Goal: Information Seeking & Learning: Check status

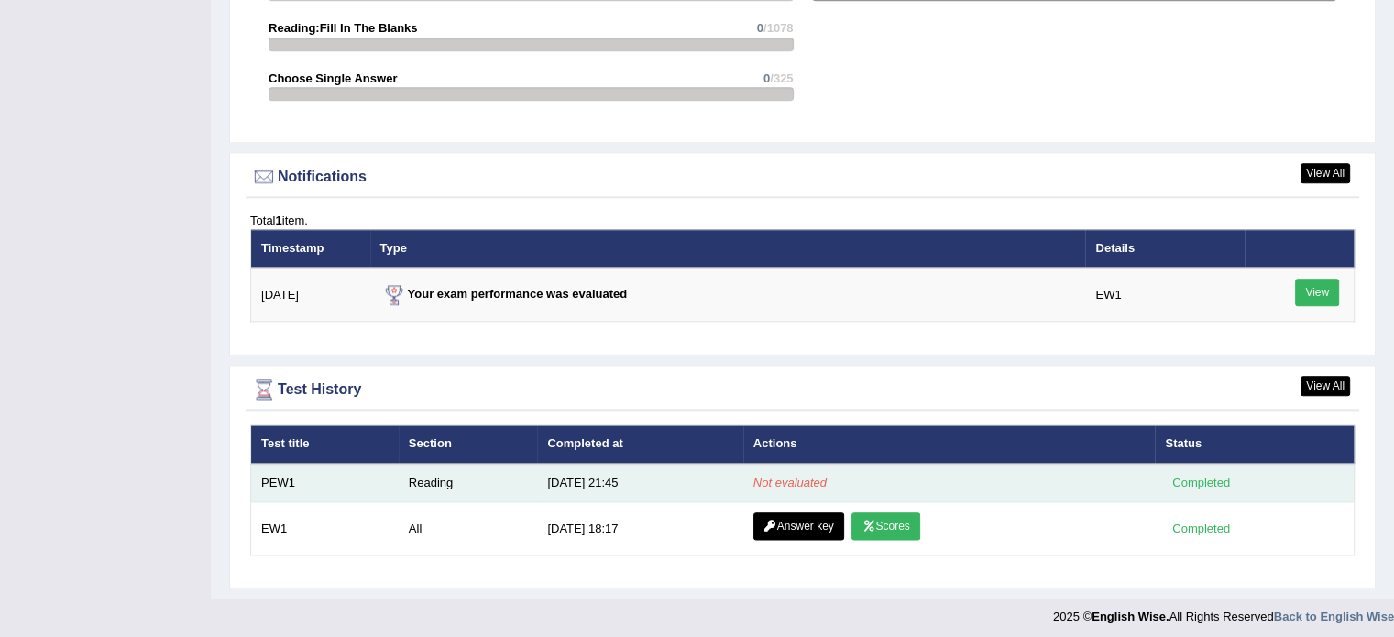
click at [786, 476] on em "Not evaluated" at bounding box center [789, 483] width 73 height 14
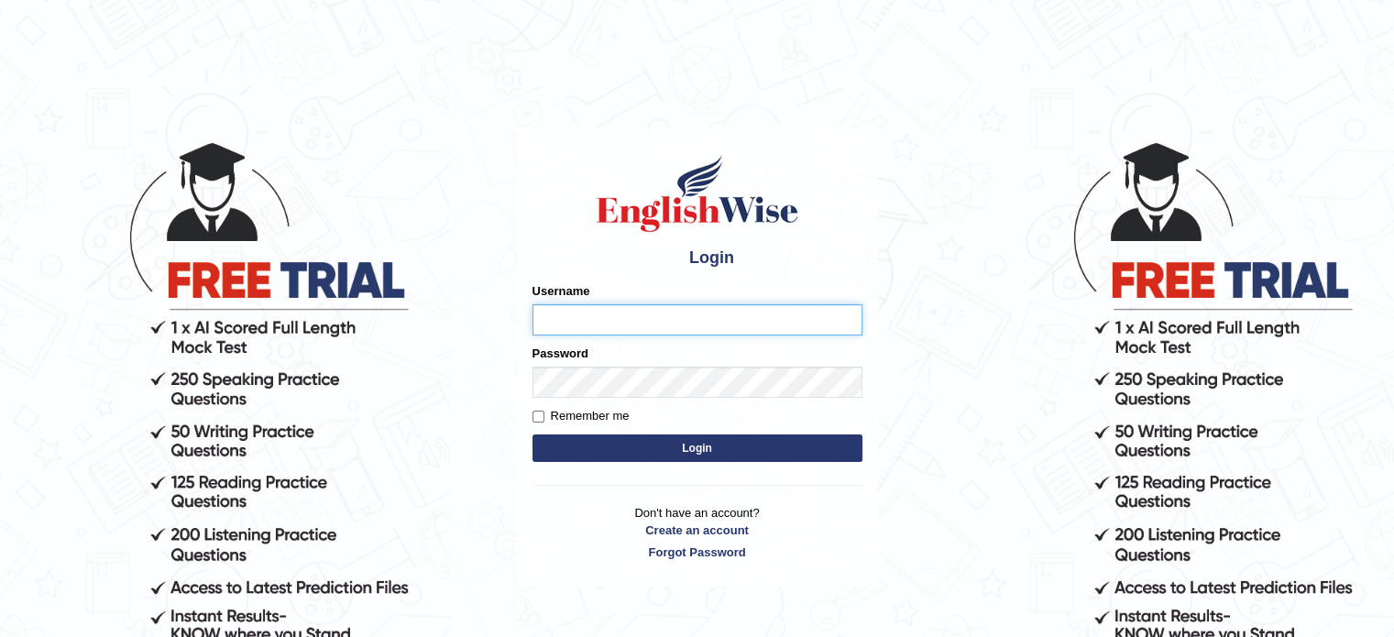
type input "sultana2020"
click at [675, 444] on button "Login" at bounding box center [698, 447] width 330 height 27
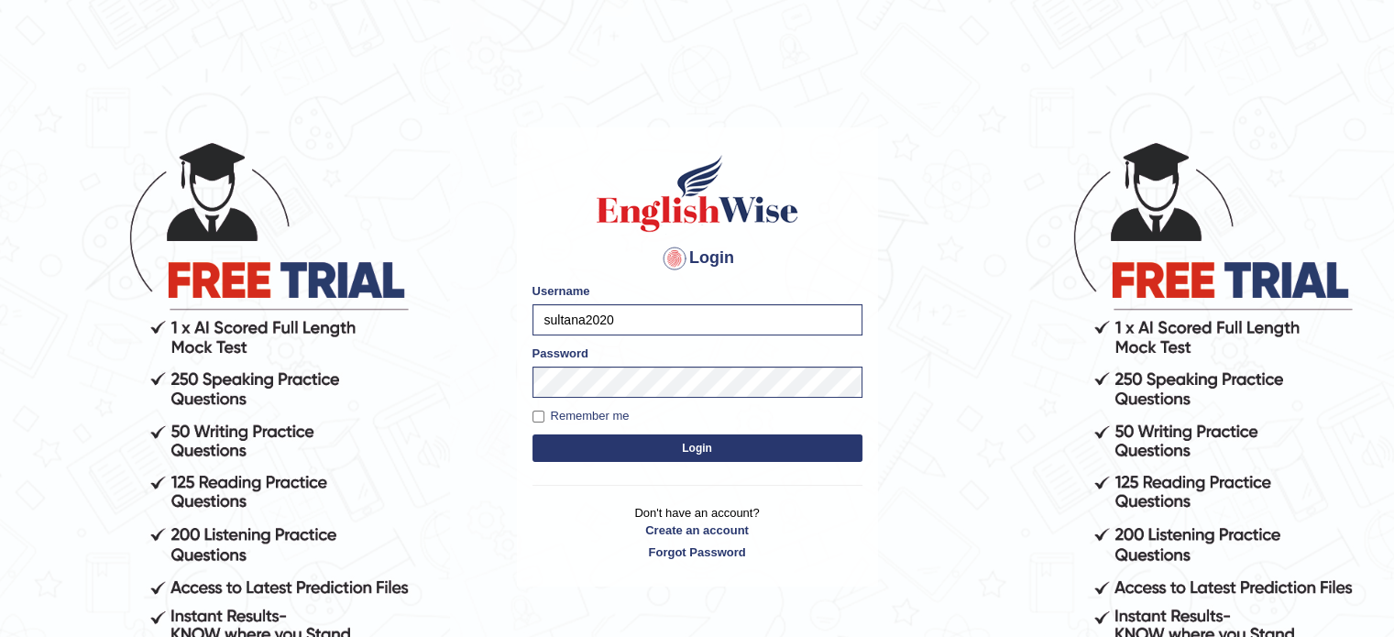
click at [675, 444] on button "Login" at bounding box center [698, 447] width 330 height 27
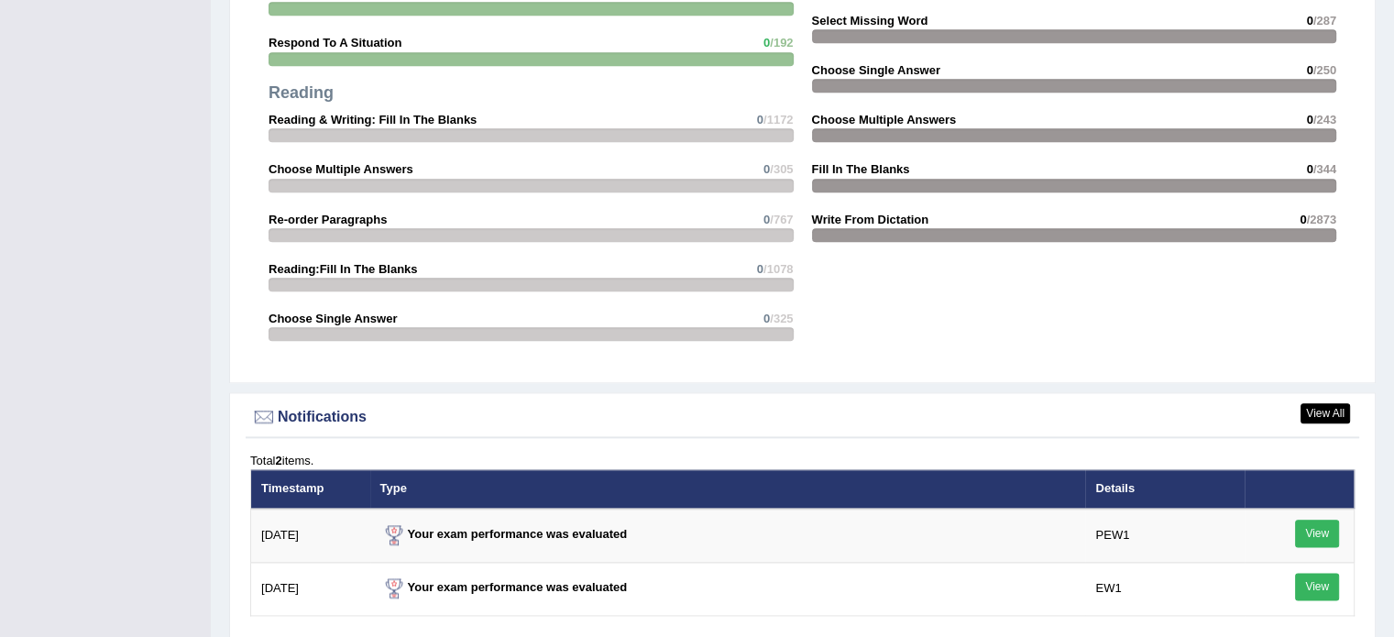
scroll to position [2269, 0]
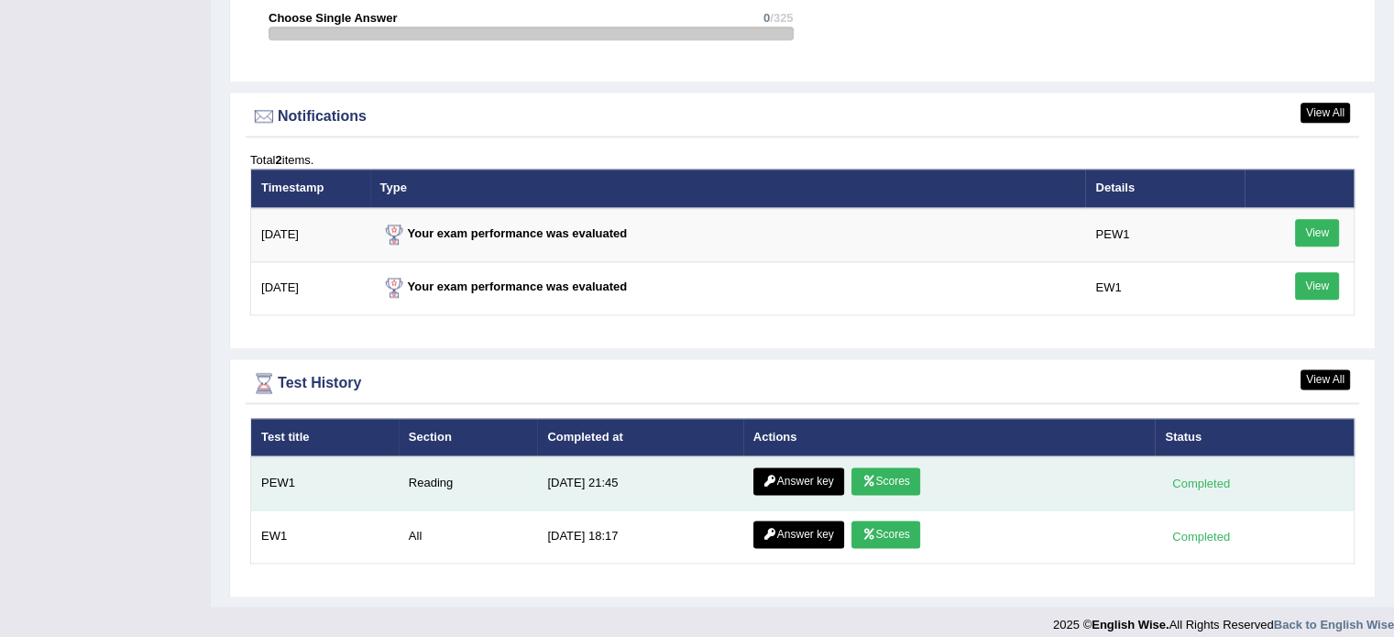
click at [873, 475] on link "Scores" at bounding box center [885, 480] width 68 height 27
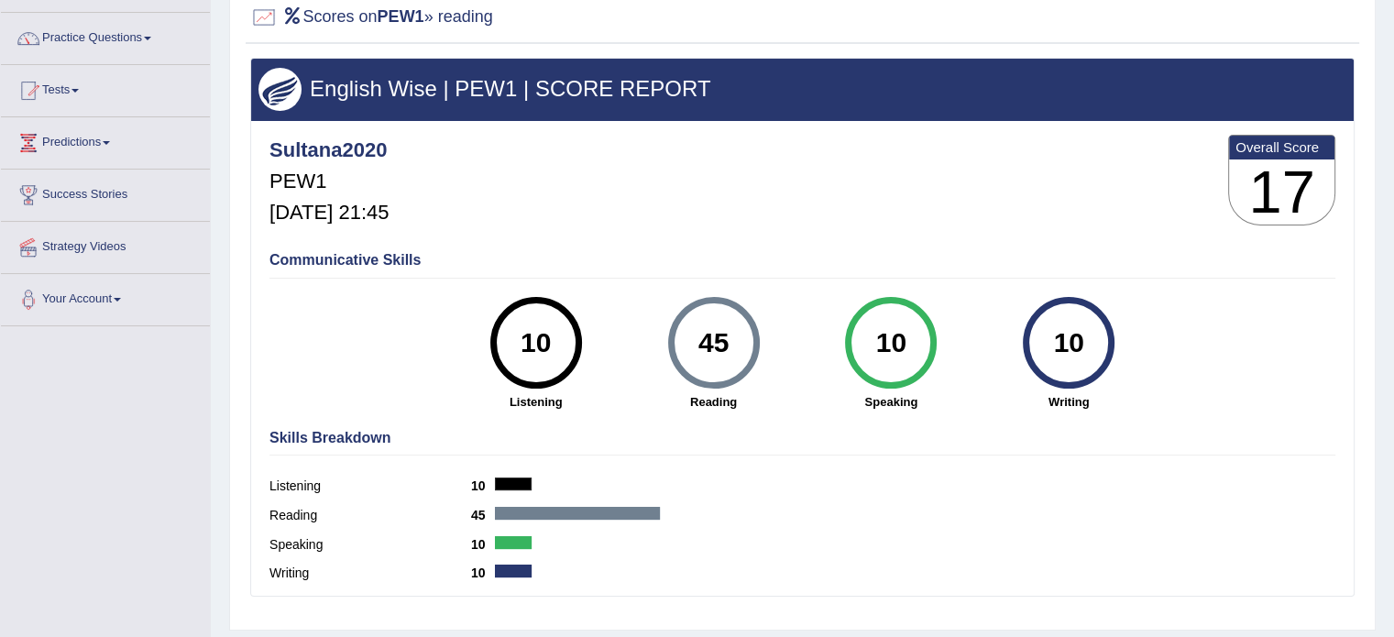
scroll to position [127, 0]
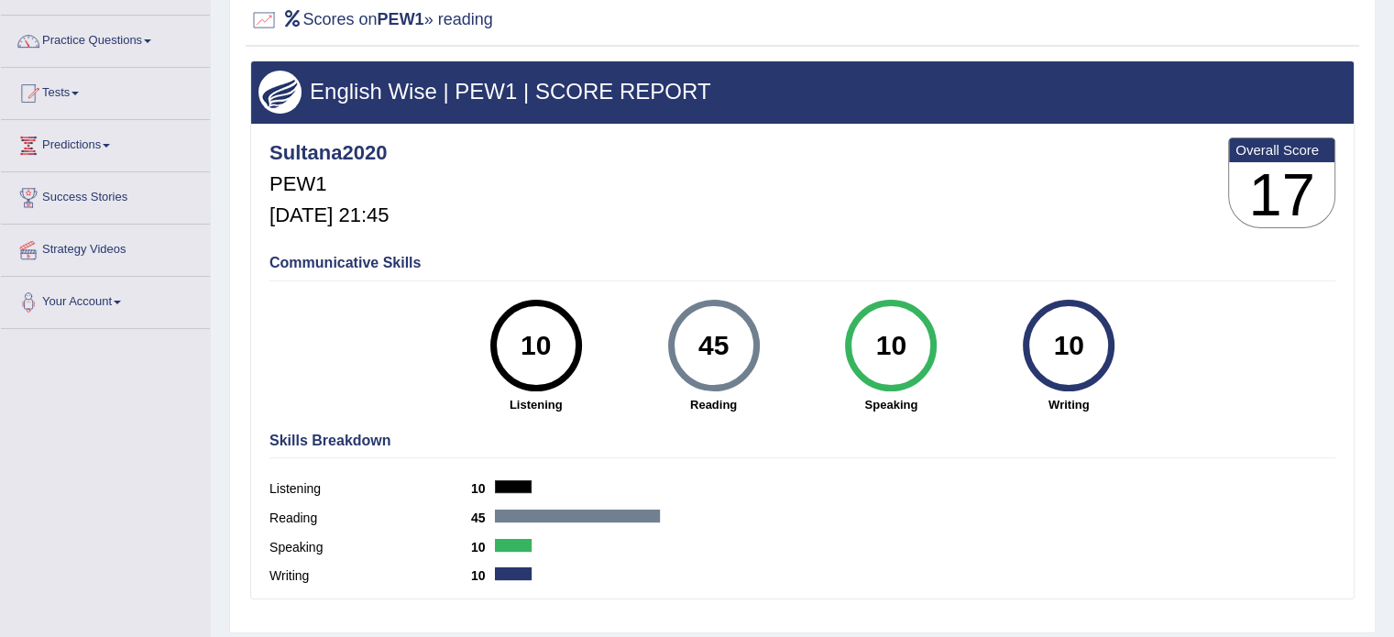
click at [1292, 142] on b "Overall Score" at bounding box center [1282, 150] width 93 height 16
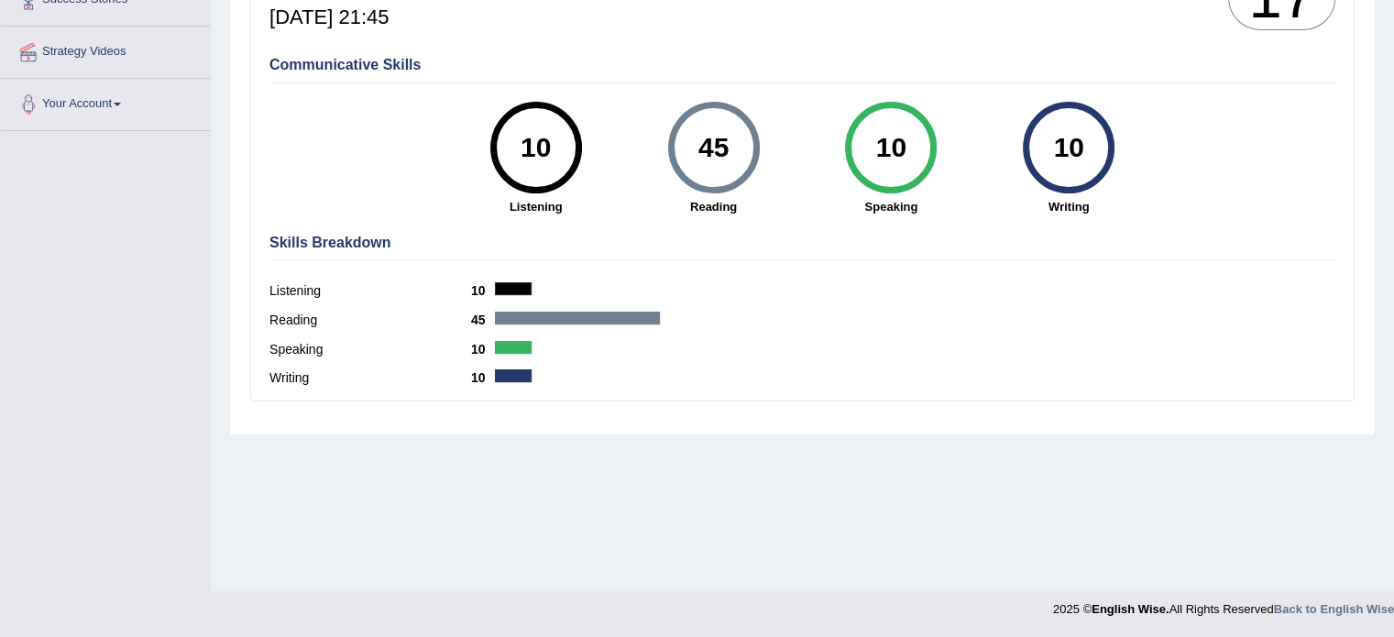
scroll to position [0, 0]
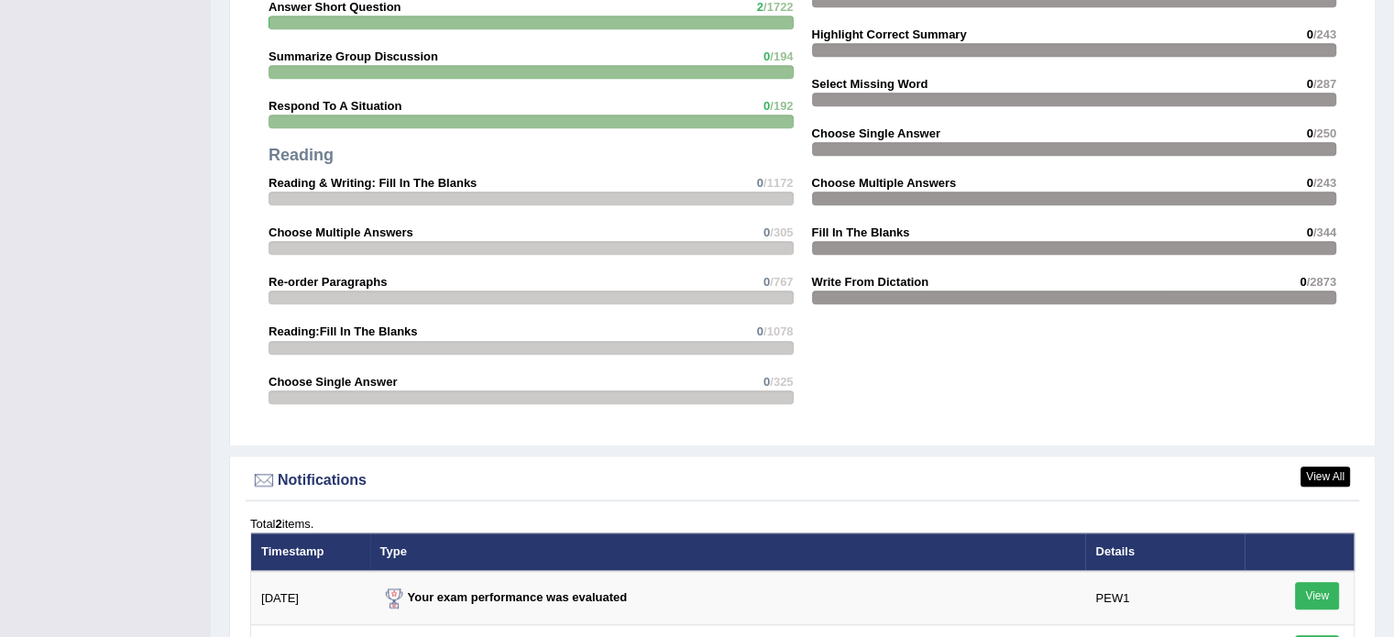
scroll to position [2159, 0]
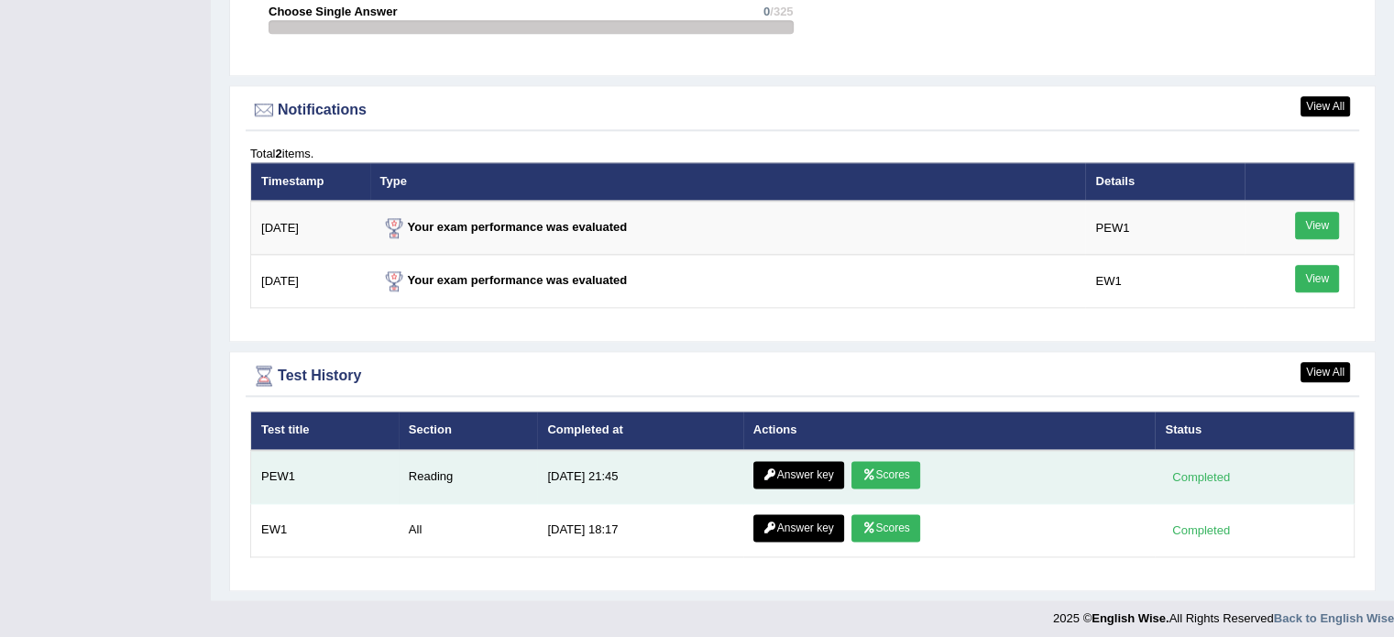
click at [801, 465] on link "Answer key" at bounding box center [798, 474] width 91 height 27
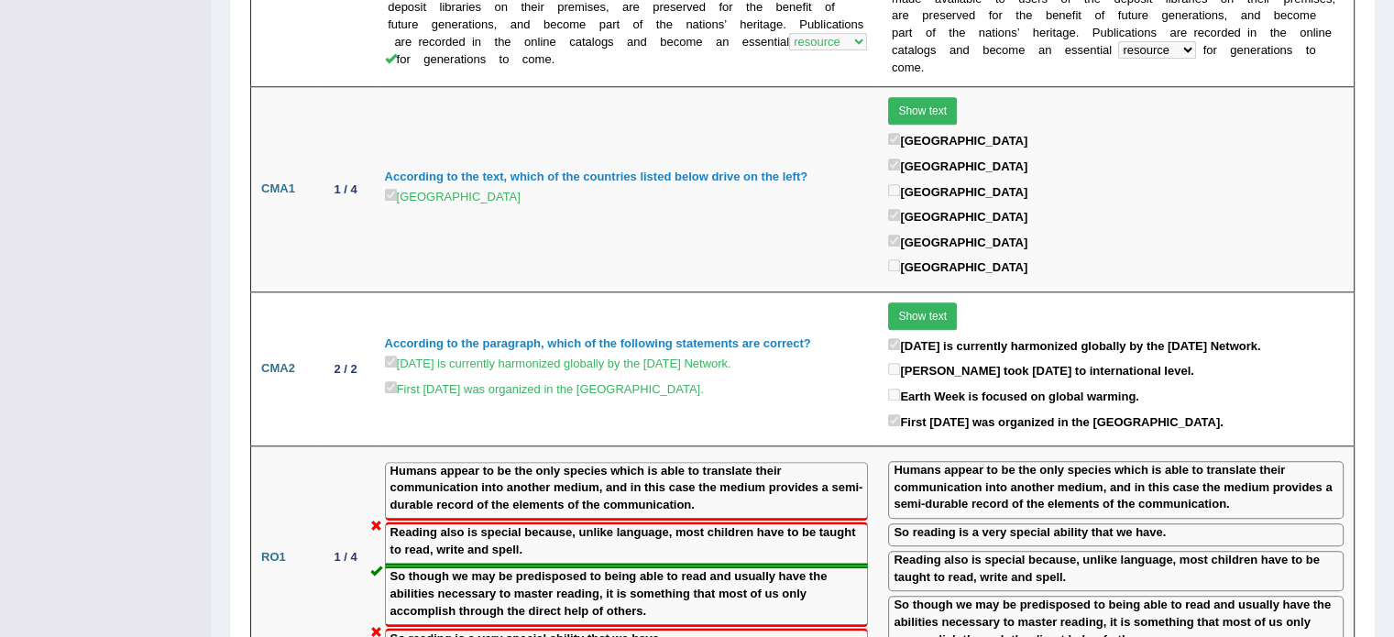
scroll to position [1770, 0]
click at [777, 567] on label "So though we may be predisposed to being able to read and usually have the abil…" at bounding box center [626, 592] width 473 height 51
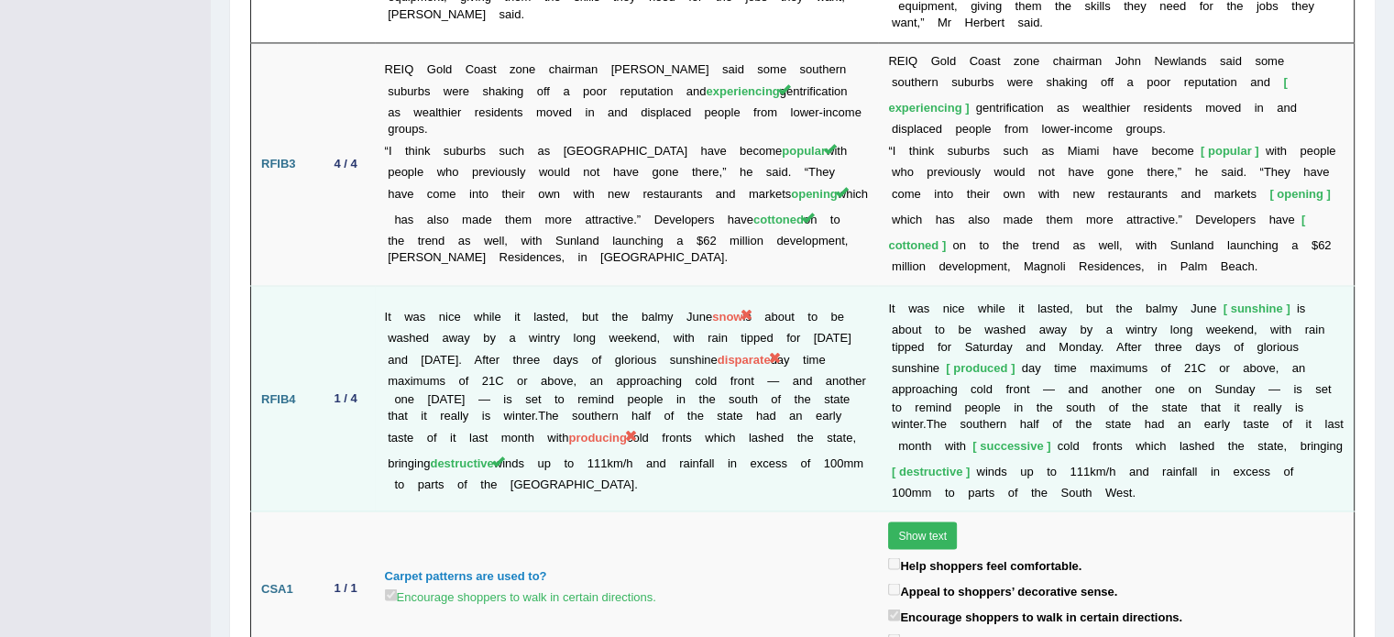
scroll to position [3089, 0]
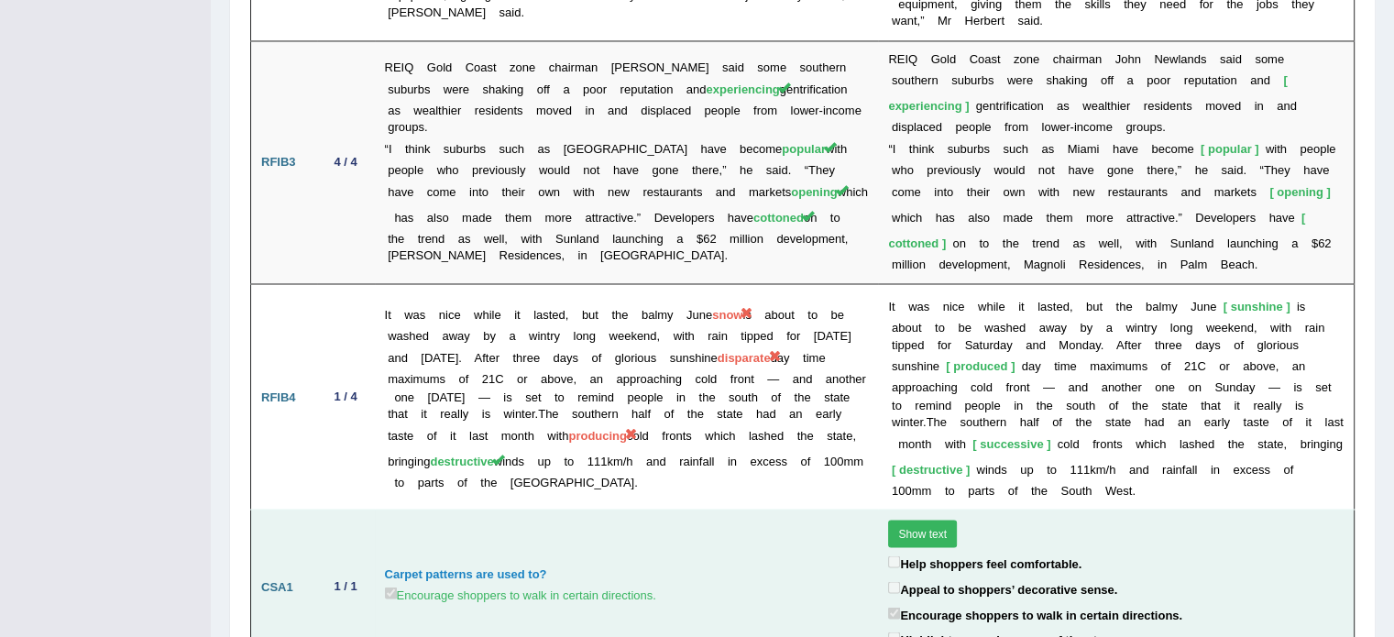
click at [690, 510] on td "Carpet patterns are used to? Encourage shoppers to walk in certain directions." at bounding box center [627, 587] width 504 height 154
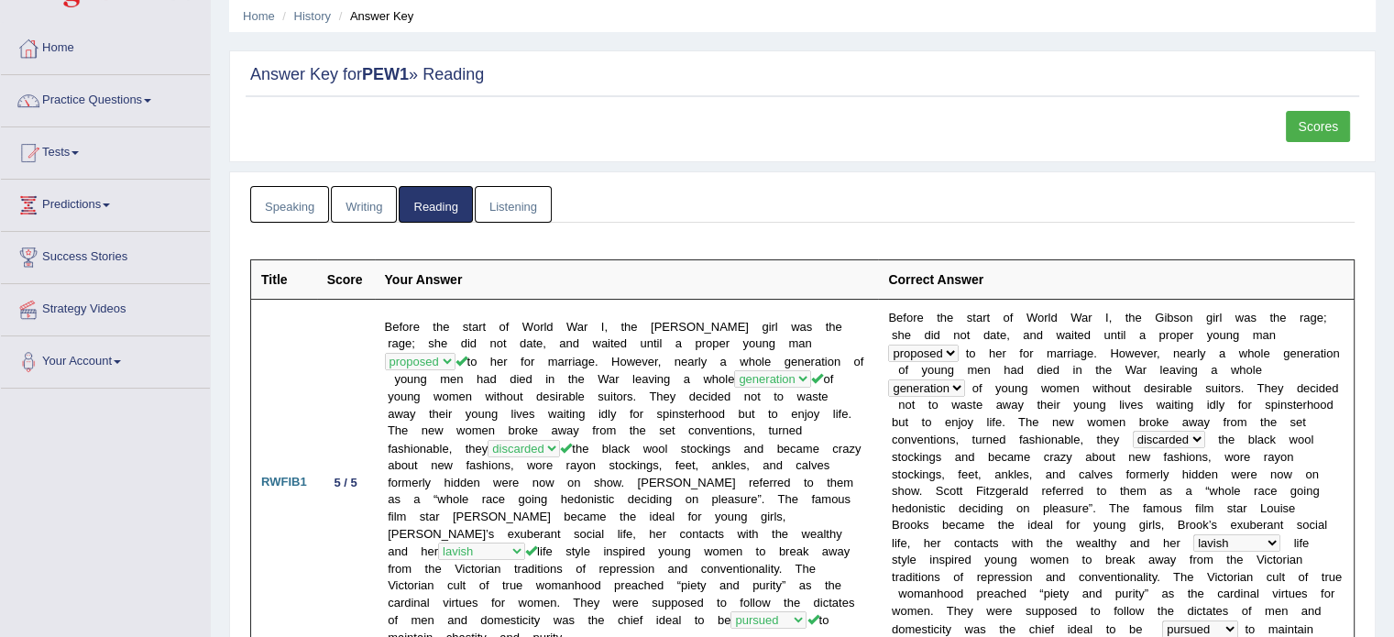
scroll to position [0, 0]
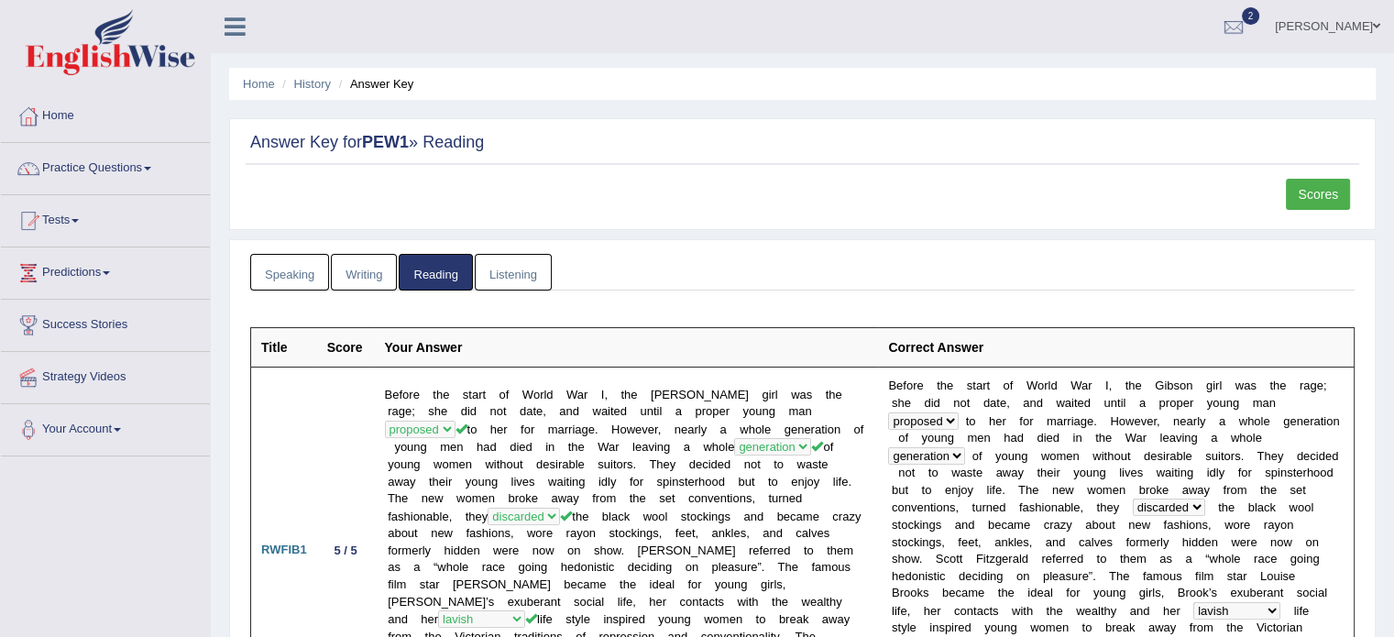
click at [1316, 191] on link "Scores" at bounding box center [1318, 194] width 64 height 31
click at [504, 270] on link "Listening" at bounding box center [513, 273] width 77 height 38
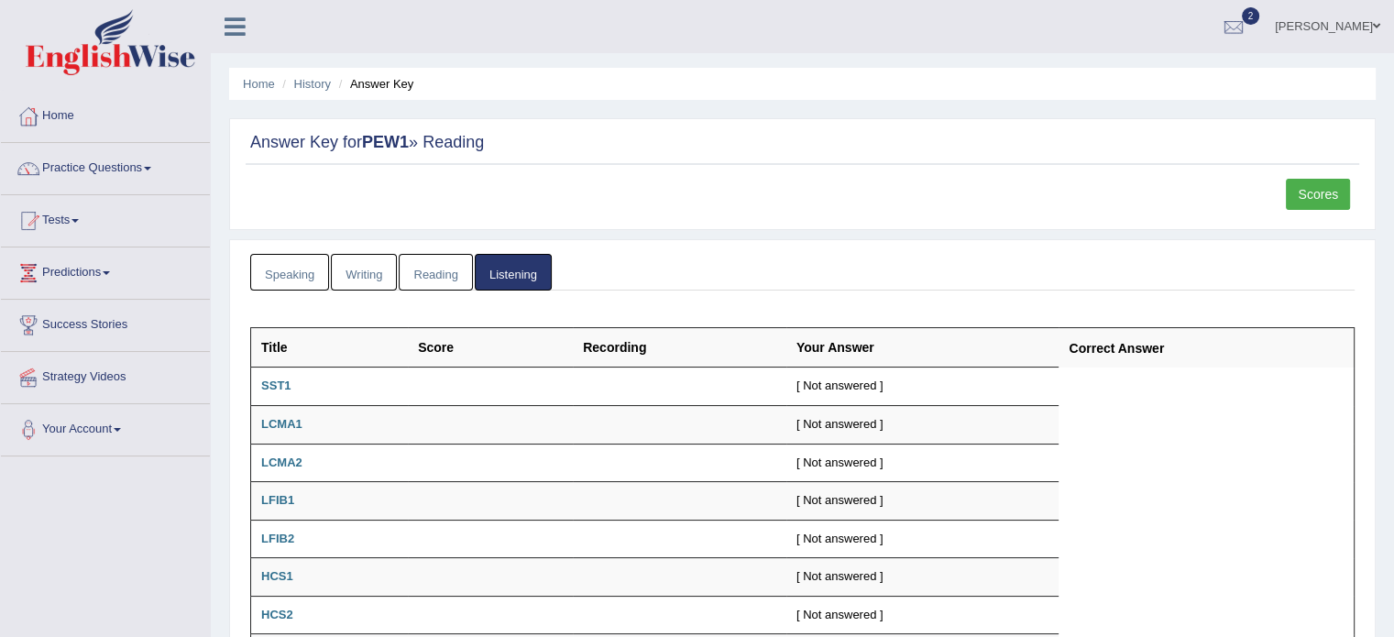
click at [437, 270] on link "Reading" at bounding box center [435, 273] width 73 height 38
